Goal: Task Accomplishment & Management: Complete application form

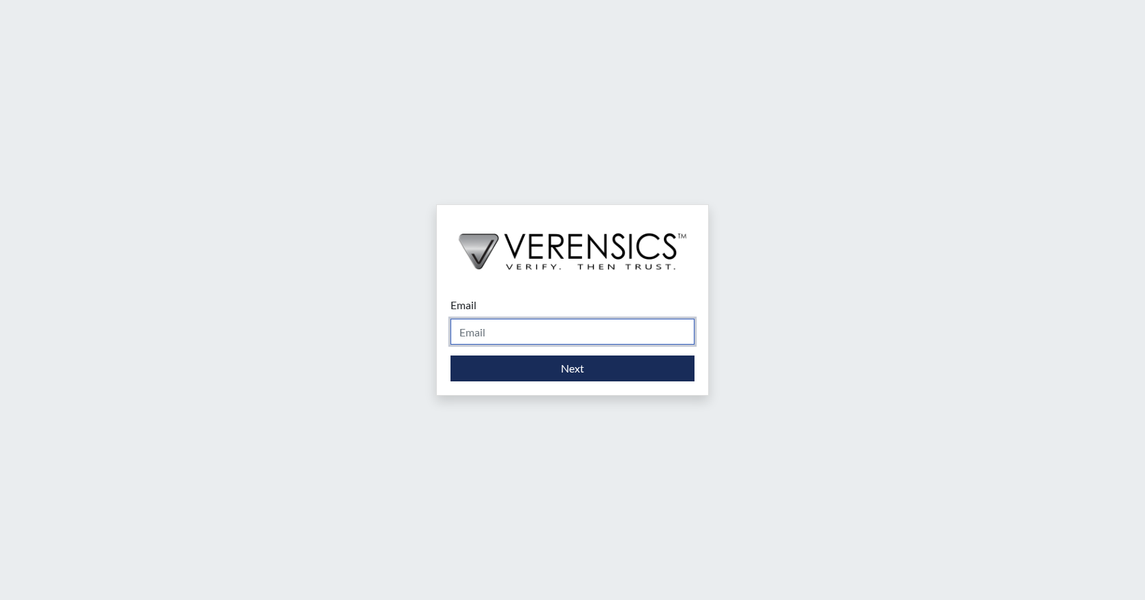
click at [605, 339] on input "Email" at bounding box center [572, 332] width 244 height 26
type input "m"
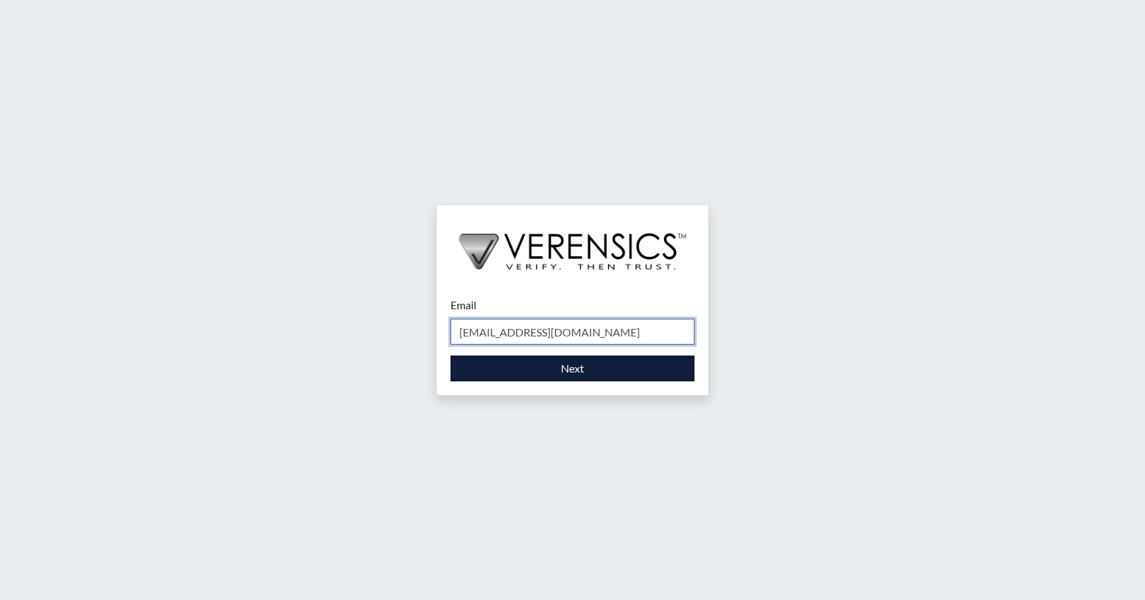
type input "[EMAIL_ADDRESS][DOMAIN_NAME]"
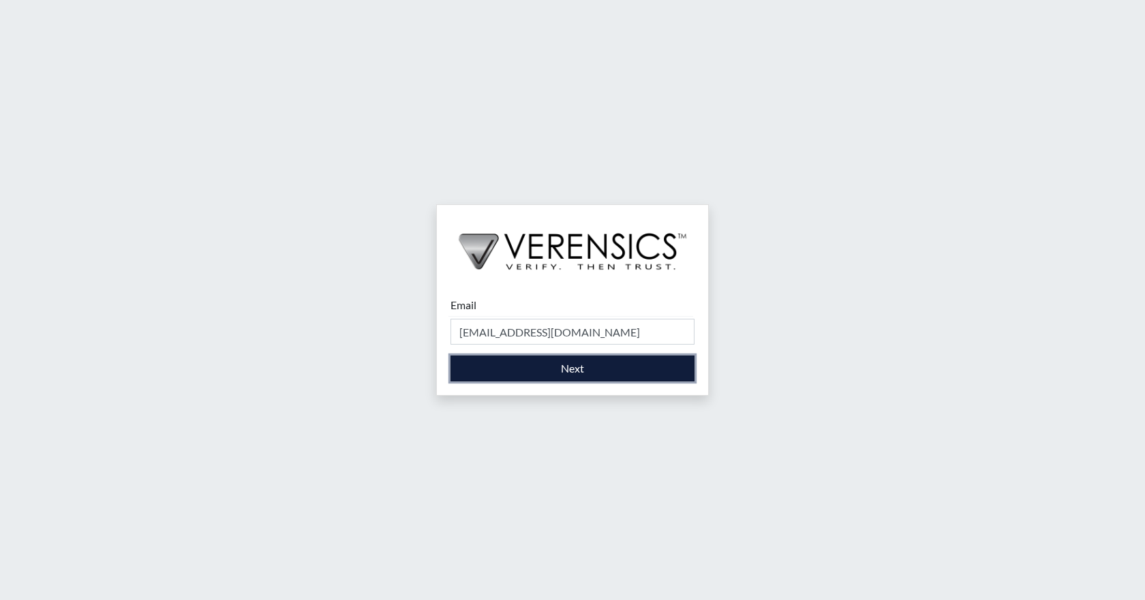
click at [572, 370] on button "Next" at bounding box center [572, 369] width 244 height 26
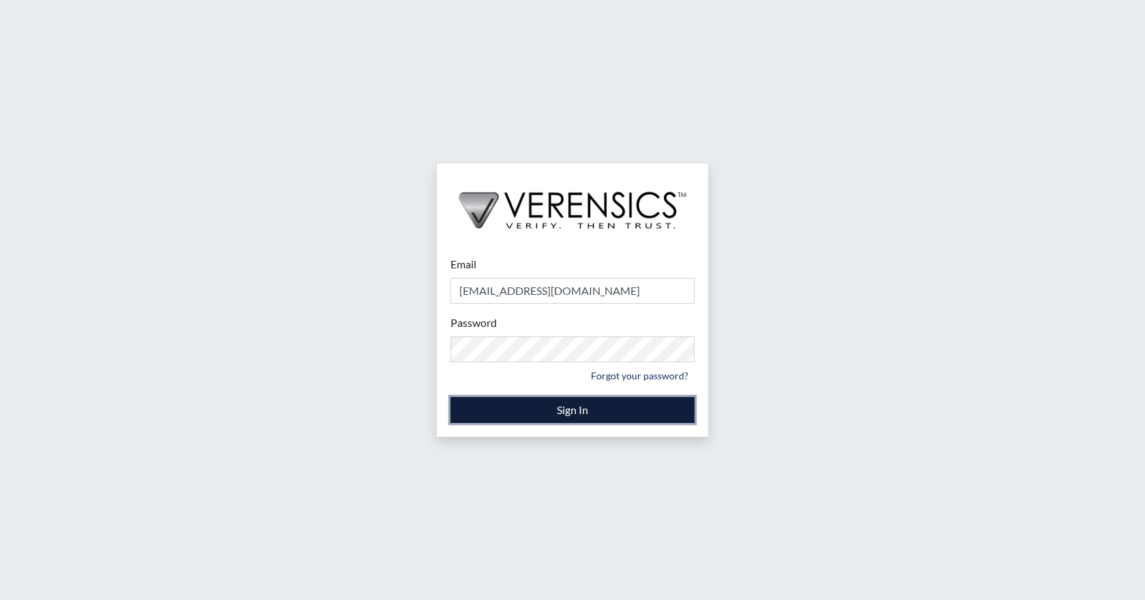
click at [570, 412] on button "Sign In" at bounding box center [572, 410] width 244 height 26
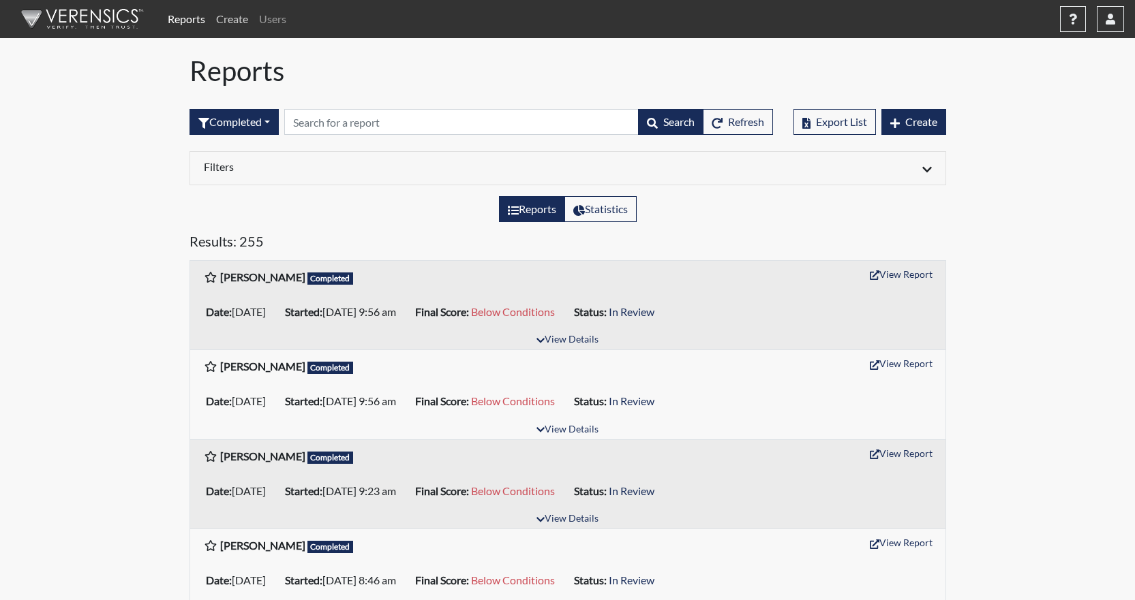
click at [238, 21] on link "Create" at bounding box center [232, 18] width 43 height 27
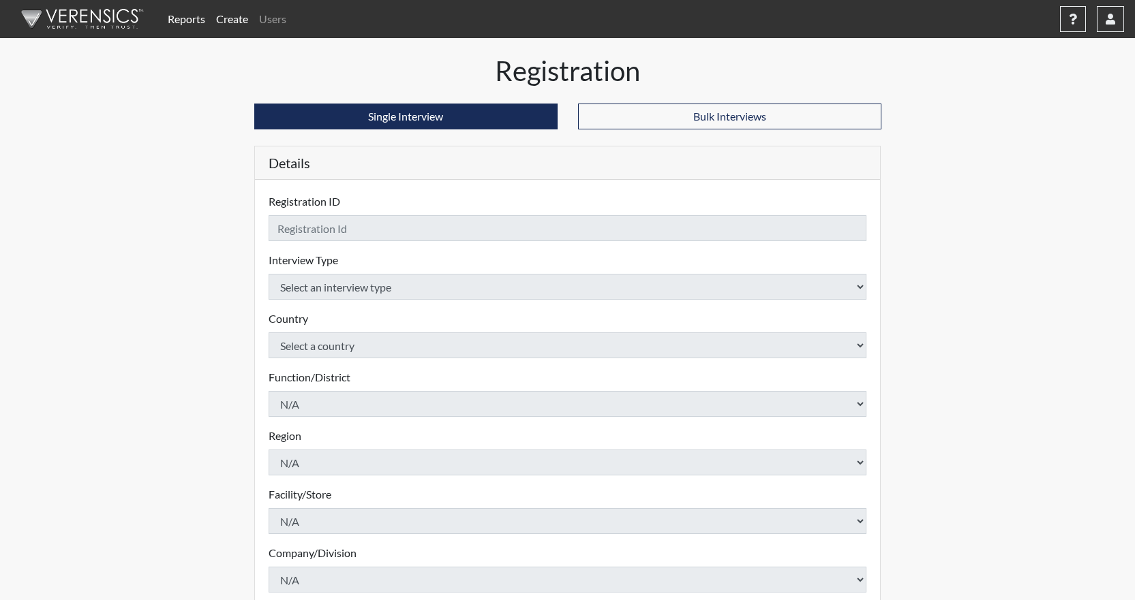
checkbox input "true"
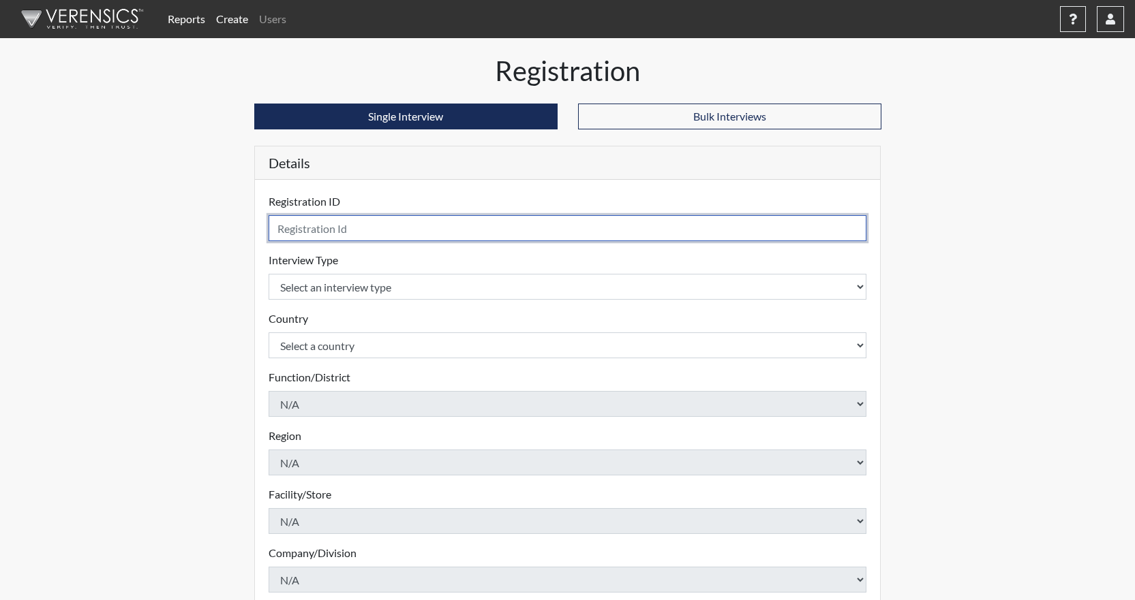
click at [382, 234] on input "text" at bounding box center [568, 228] width 598 height 26
type input "[PERSON_NAME]"
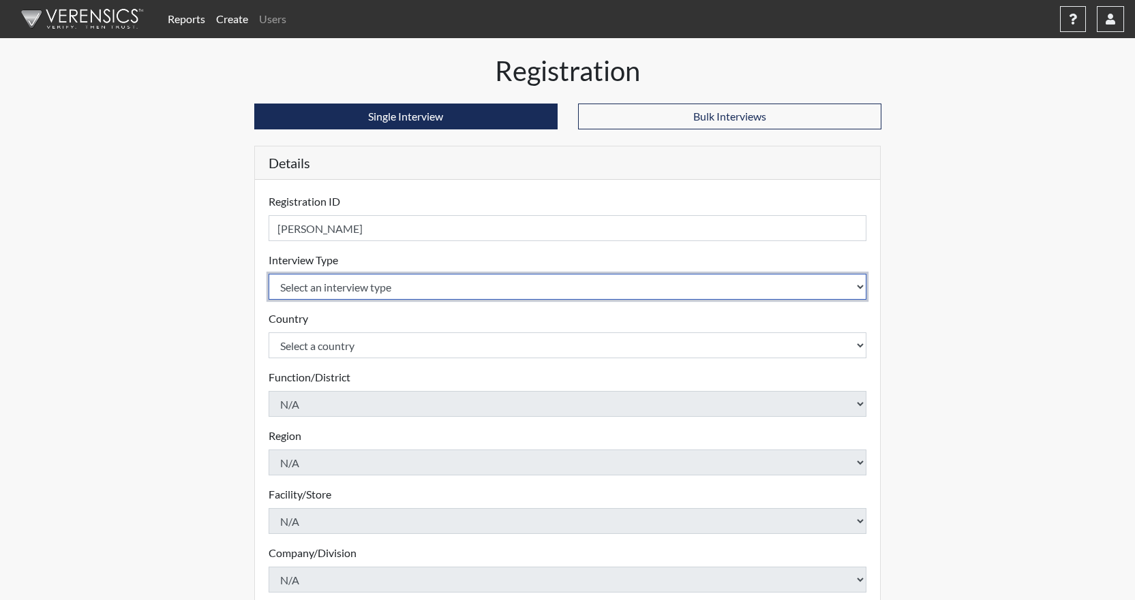
click at [517, 288] on select "Select an interview type Community Supervision Corrections Pre-Employment" at bounding box center [568, 287] width 598 height 26
select select "ff733e93-e1bf-11ea-9c9f-0eff0cf7eb8f"
click at [269, 274] on select "Select an interview type Community Supervision Corrections Pre-Employment" at bounding box center [568, 287] width 598 height 26
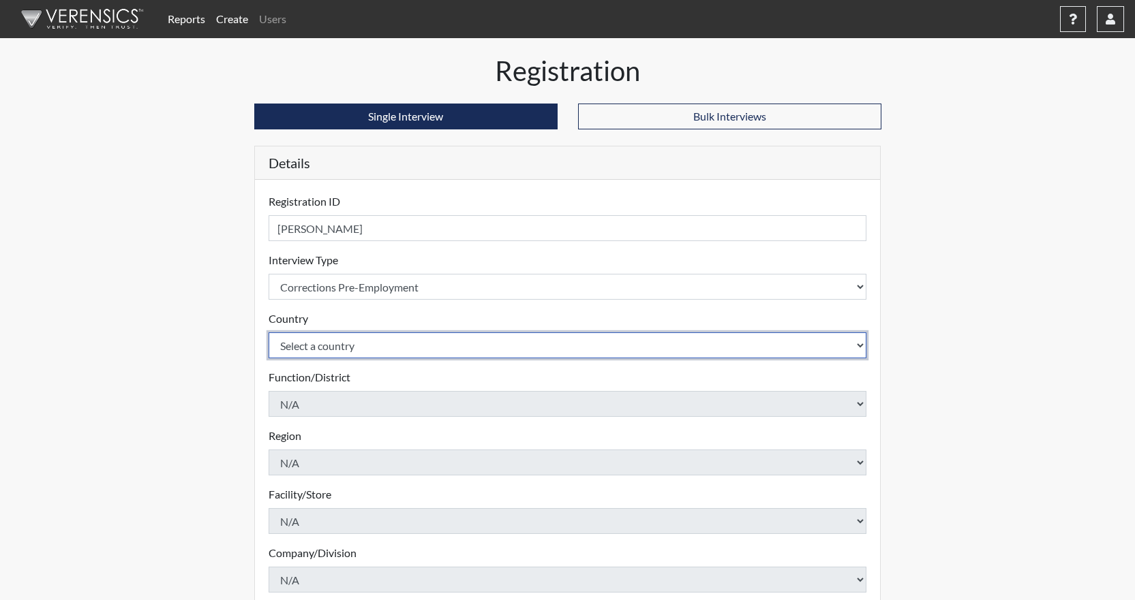
click at [477, 345] on select "Select a country [GEOGRAPHIC_DATA] [GEOGRAPHIC_DATA]" at bounding box center [568, 346] width 598 height 26
select select "united-states-of-[GEOGRAPHIC_DATA]"
click at [269, 333] on select "Select a country [GEOGRAPHIC_DATA] [GEOGRAPHIC_DATA]" at bounding box center [568, 346] width 598 height 26
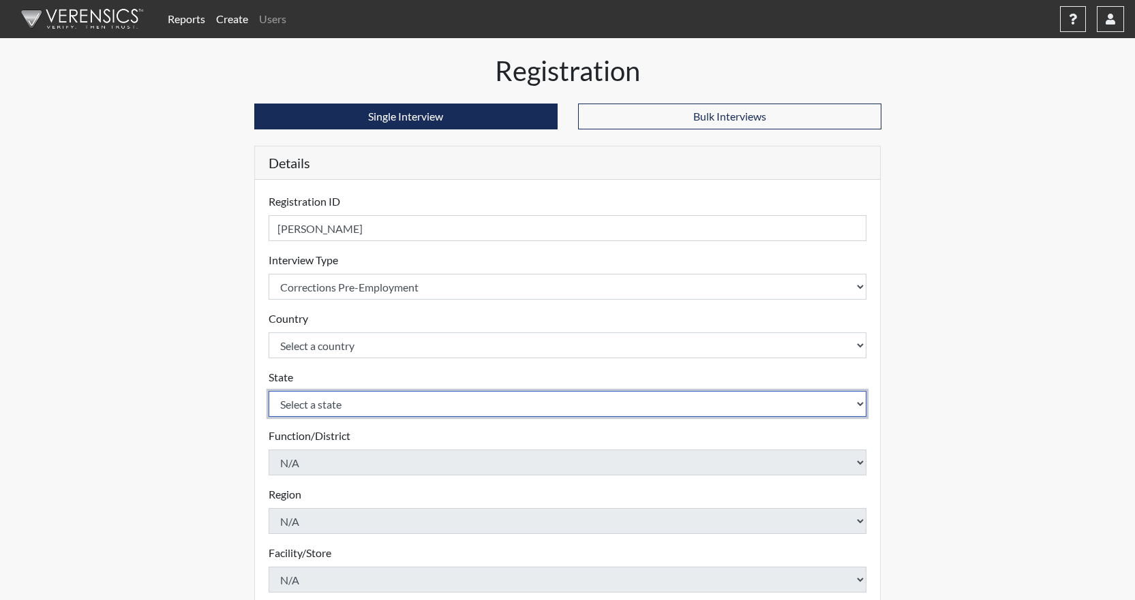
click at [438, 405] on select "Select a state [US_STATE] [US_STATE] [US_STATE] [US_STATE] [US_STATE] [US_STATE…" at bounding box center [568, 404] width 598 height 26
select select "GA"
click at [269, 391] on select "Select a state [US_STATE] [US_STATE] [US_STATE] [US_STATE] [US_STATE] [US_STATE…" at bounding box center [568, 404] width 598 height 26
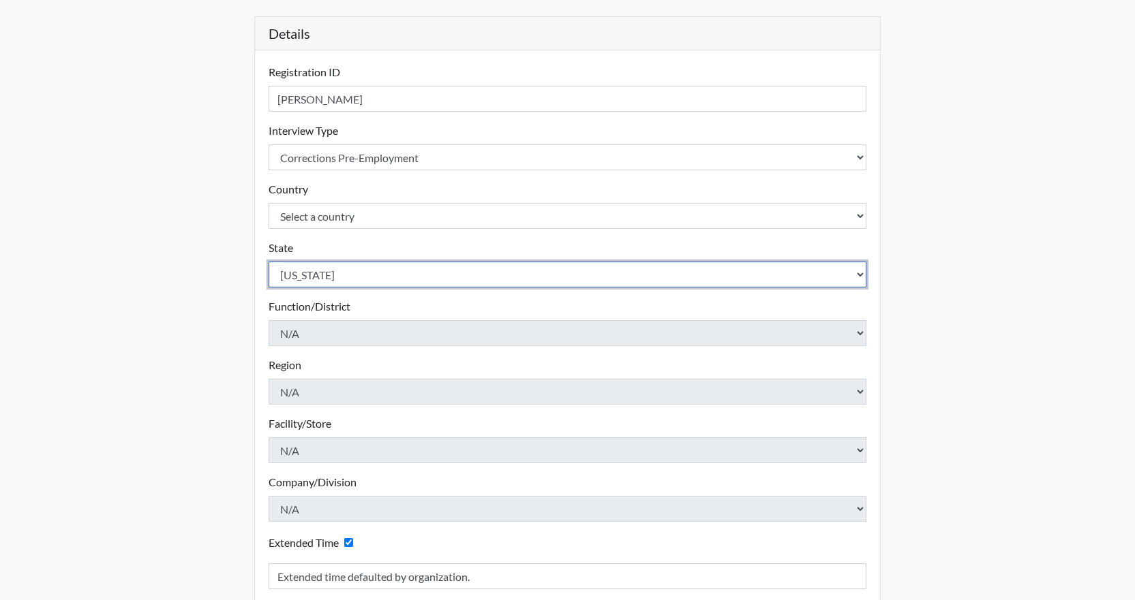
scroll to position [262, 0]
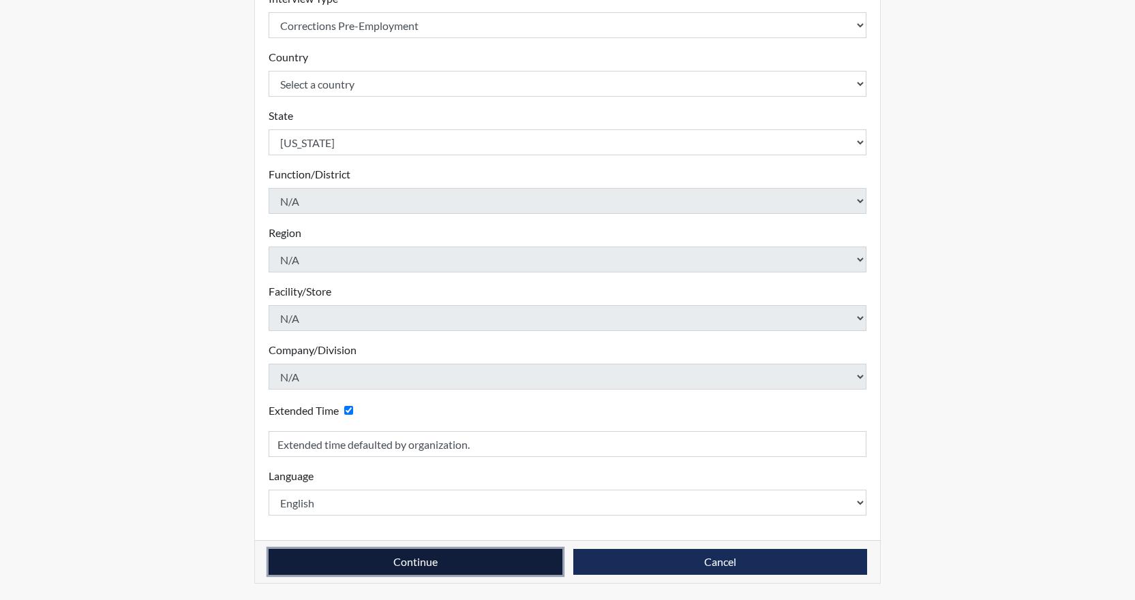
click at [414, 564] on button "Continue" at bounding box center [416, 562] width 294 height 26
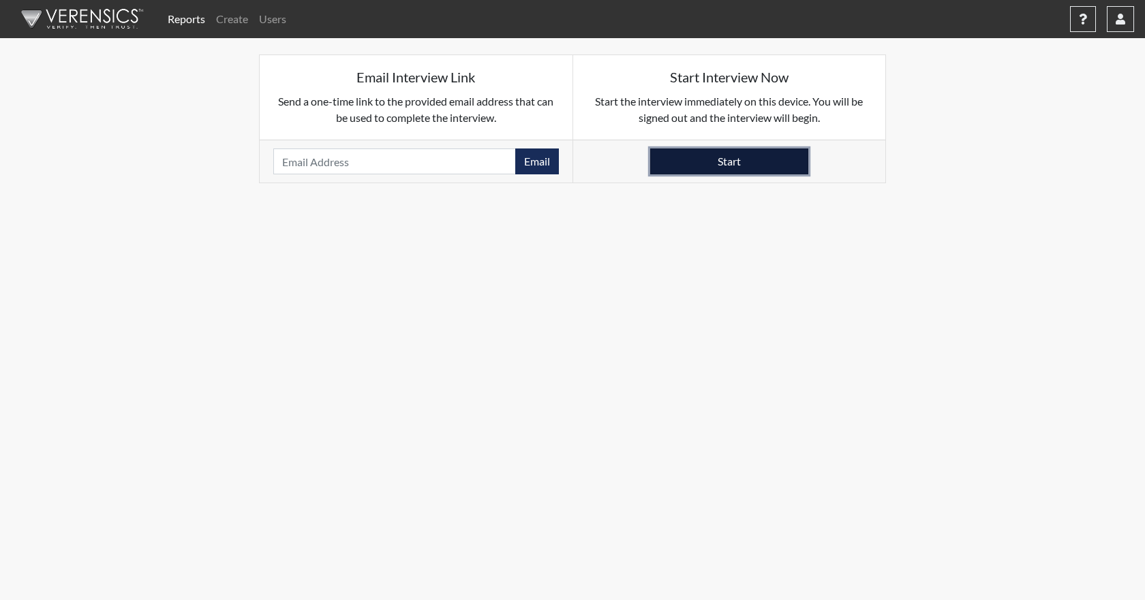
click at [671, 171] on button "Start" at bounding box center [729, 162] width 158 height 26
